Goal: Task Accomplishment & Management: Use online tool/utility

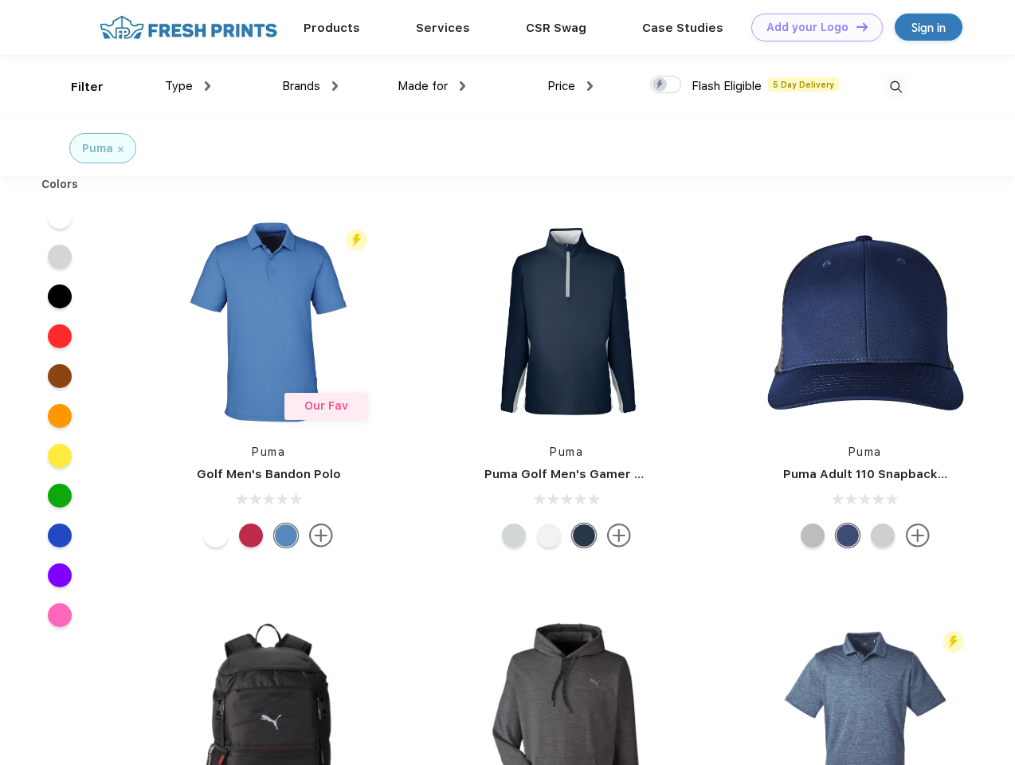
scroll to position [1, 0]
click at [811, 27] on link "Add your Logo Design Tool" at bounding box center [816, 28] width 131 height 28
click at [0, 0] on div "Design Tool" at bounding box center [0, 0] width 0 height 0
click at [855, 26] on link "Add your Logo Design Tool" at bounding box center [816, 28] width 131 height 28
click at [76, 87] on div "Filter" at bounding box center [87, 87] width 33 height 18
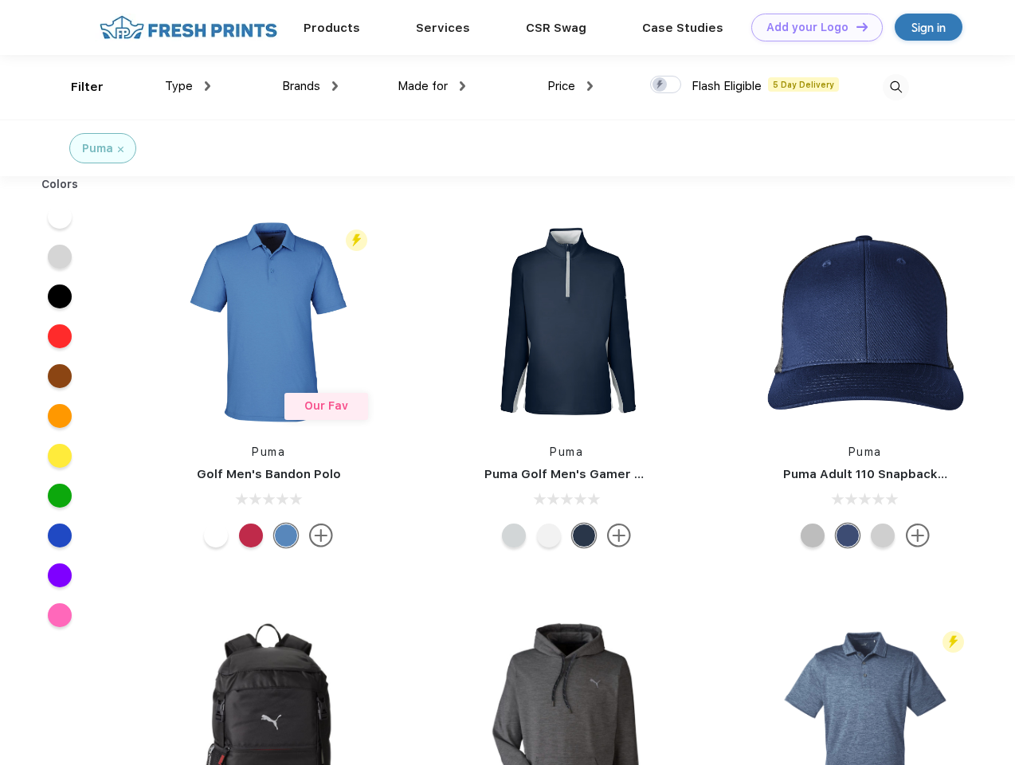
click at [188, 86] on span "Type" at bounding box center [179, 86] width 28 height 14
click at [310, 86] on span "Brands" at bounding box center [301, 86] width 38 height 14
click at [432, 86] on span "Made for" at bounding box center [422, 86] width 50 height 14
click at [570, 86] on span "Price" at bounding box center [561, 86] width 28 height 14
click at [666, 85] on div at bounding box center [665, 85] width 31 height 18
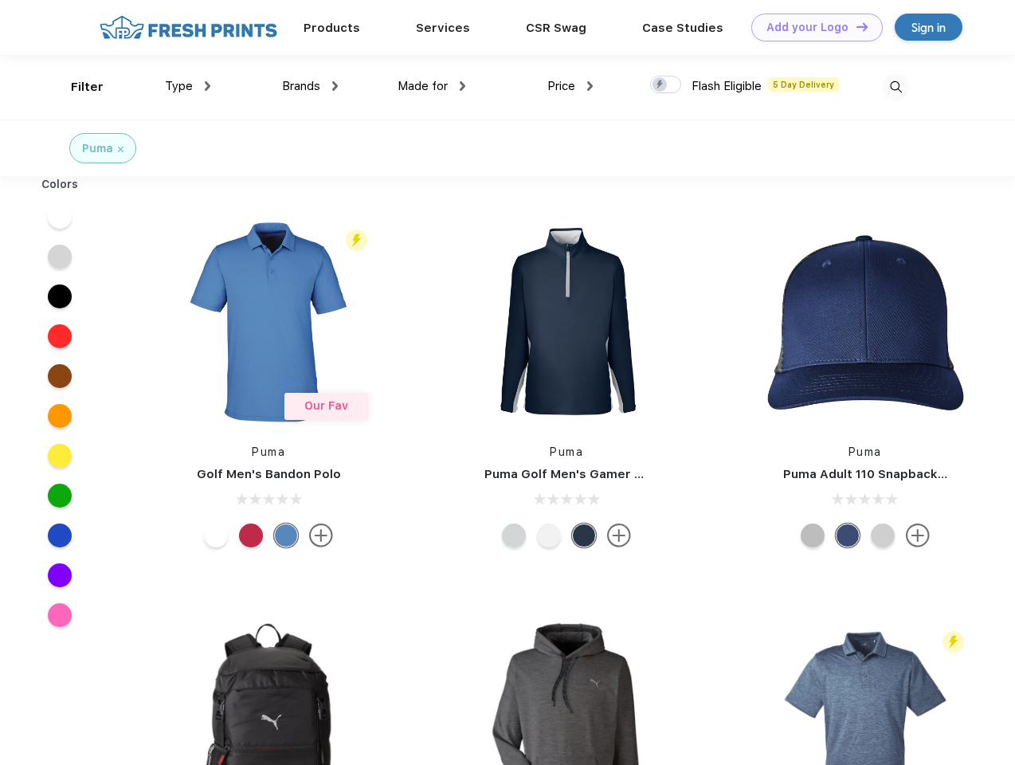
click at [660, 85] on input "checkbox" at bounding box center [655, 80] width 10 height 10
click at [895, 87] on img at bounding box center [896, 87] width 26 height 26
